Goal: Use online tool/utility: Utilize a website feature to perform a specific function

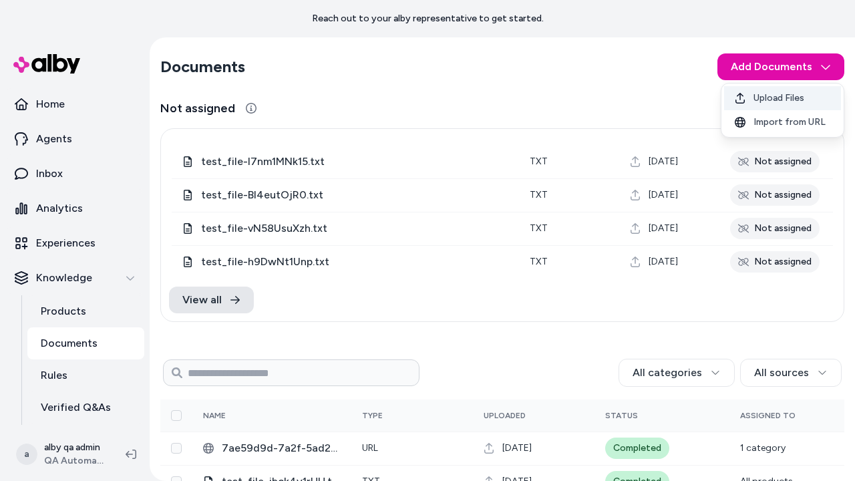
click at [782, 98] on span "Upload Files" at bounding box center [778, 97] width 51 height 13
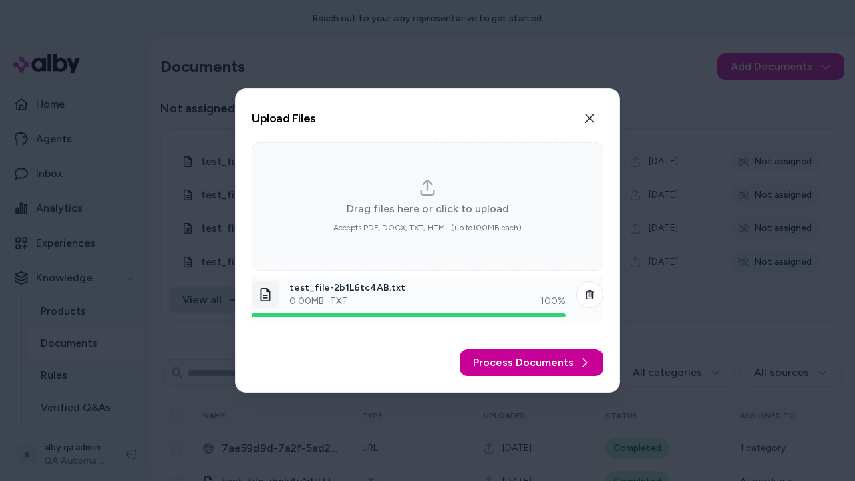
click at [533, 363] on span "Process Documents" at bounding box center [523, 363] width 101 height 16
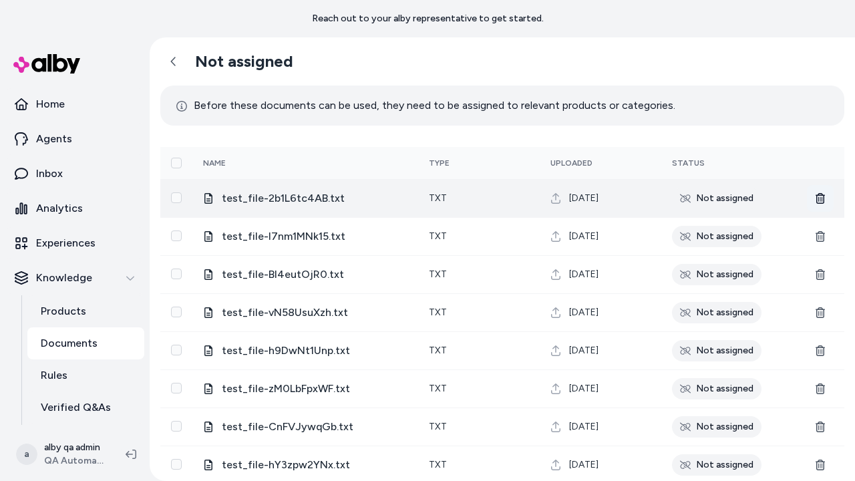
click at [820, 198] on icon at bounding box center [819, 198] width 9 height 11
